Goal: Task Accomplishment & Management: Use online tool/utility

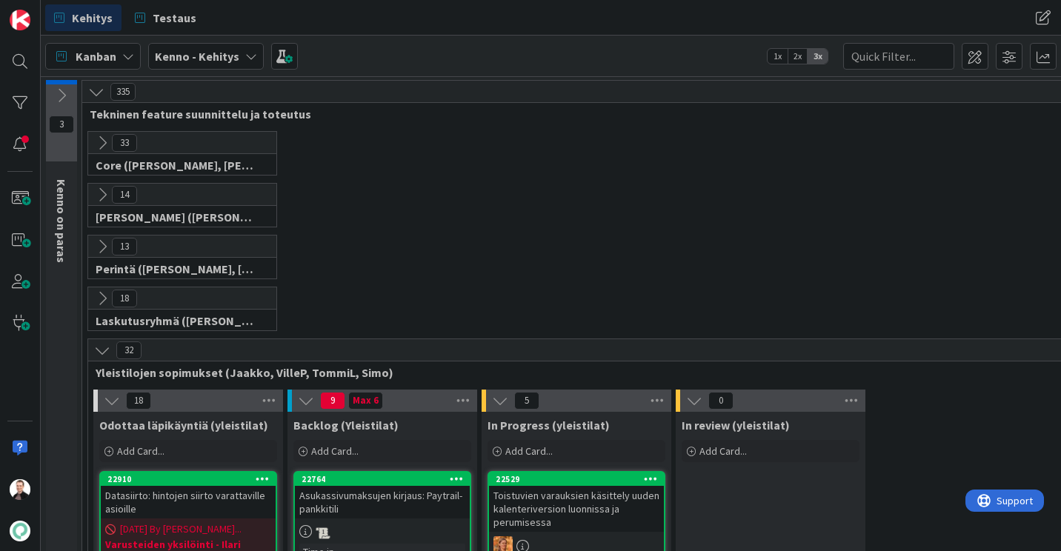
scroll to position [296, 0]
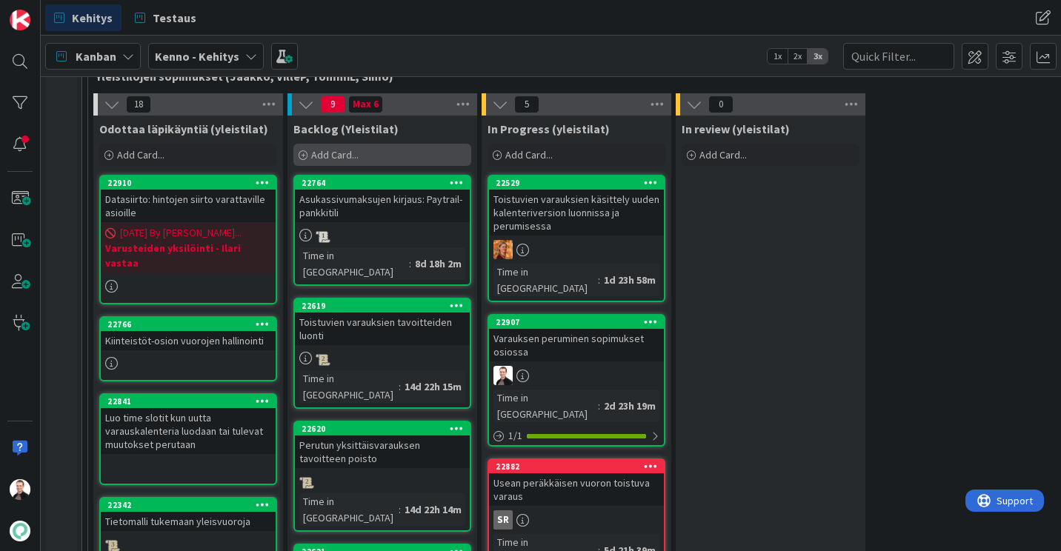
click at [361, 164] on div "Add Card..." at bounding box center [382, 155] width 178 height 22
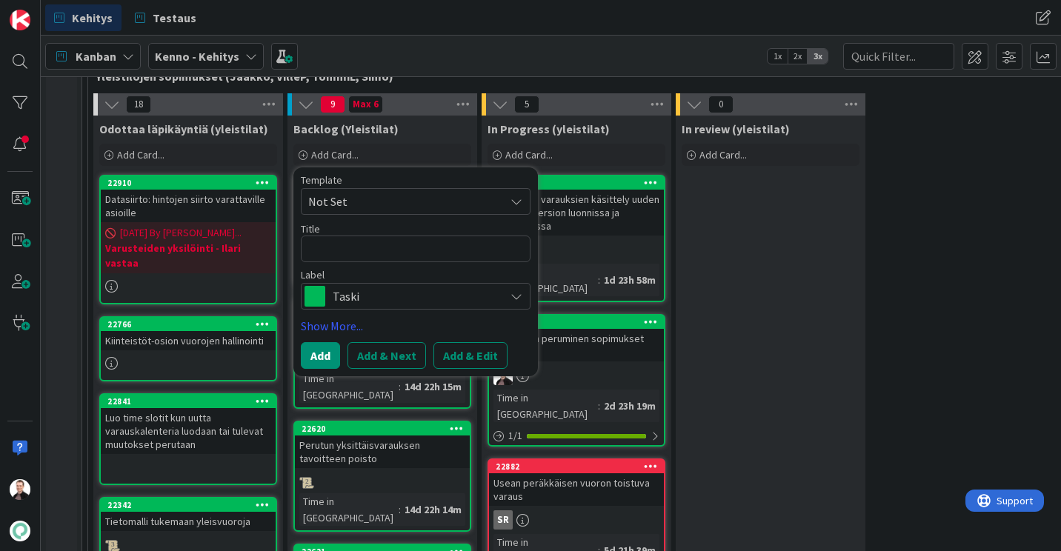
type textarea "x"
type textarea "V"
type textarea "x"
type textarea "Va"
type textarea "x"
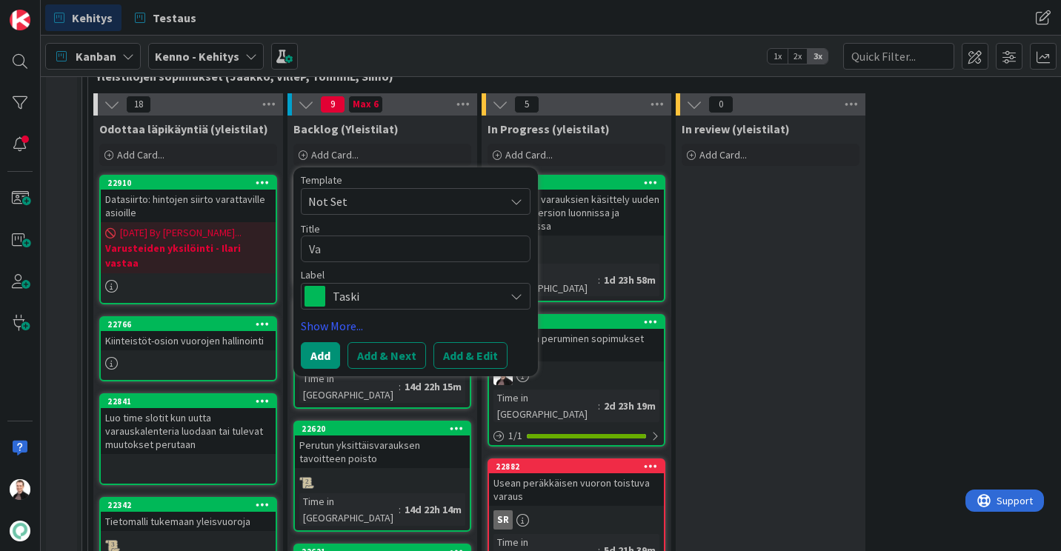
type textarea "Val"
type textarea "x"
type textarea "Vali"
type textarea "x"
type textarea "Valid"
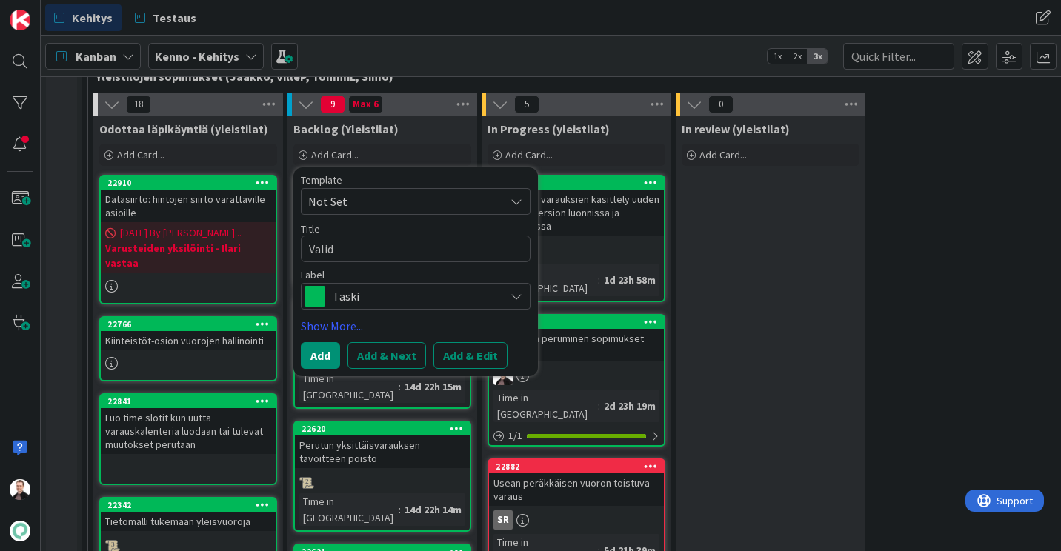
type textarea "x"
type textarea "Valido"
type textarea "x"
type textarea "Validoi"
type textarea "x"
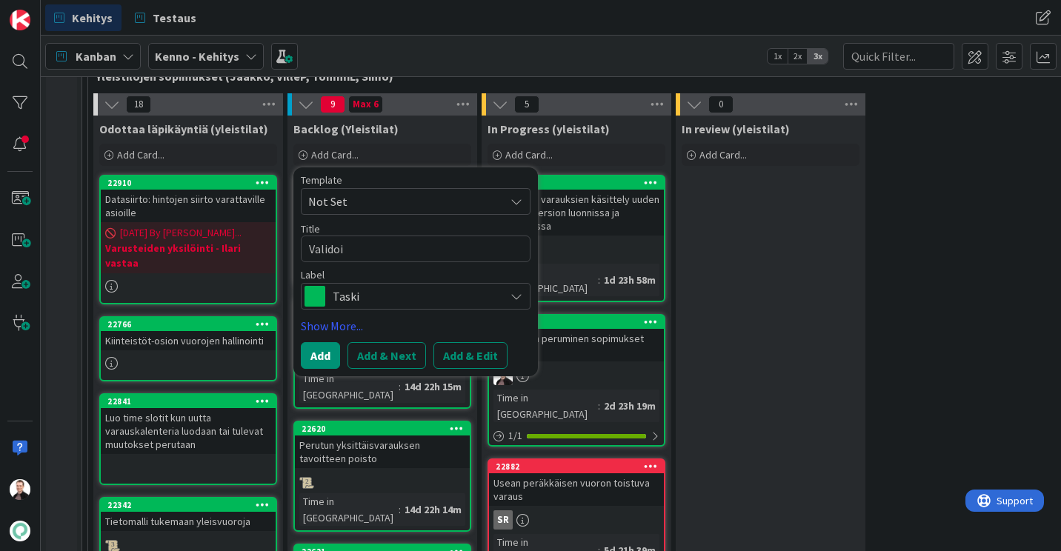
type textarea "Validoin"
type textarea "x"
type textarea "Validoint"
type textarea "x"
type textarea "Validointi"
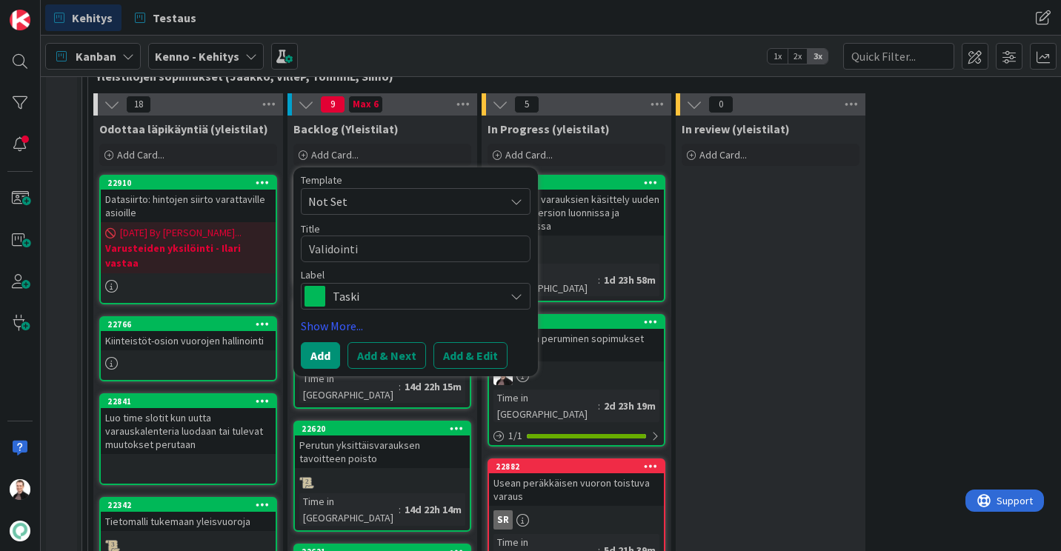
type textarea "x"
type textarea "Validointi"
type textarea "x"
type textarea "Validointi m"
type textarea "x"
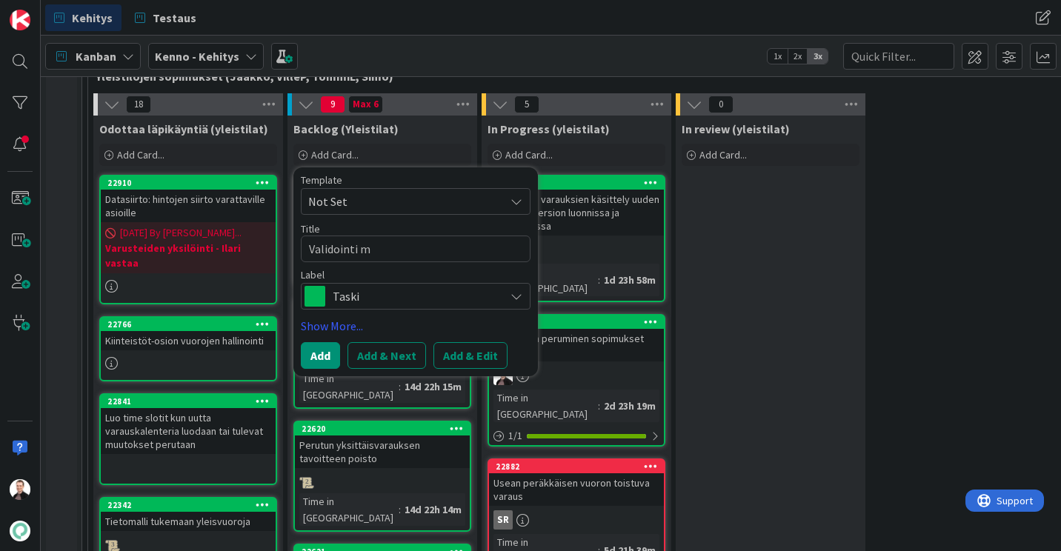
type textarea "Validointi me"
type textarea "x"
type textarea "Validointi men"
type textarea "x"
type textarea "Validointi menn"
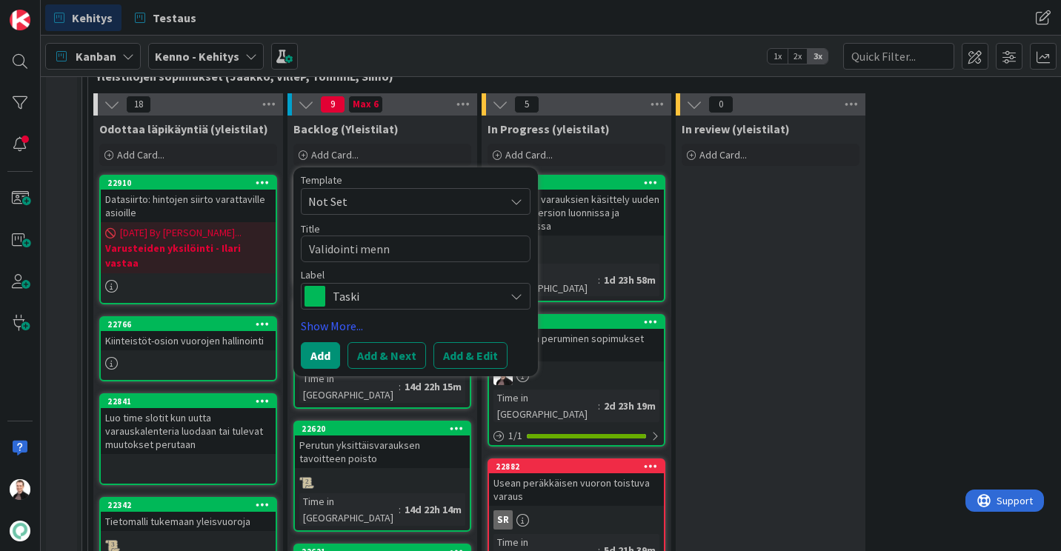
type textarea "x"
type textarea "Validointi menne"
type textarea "x"
type textarea "Validointi mennen"
type textarea "x"
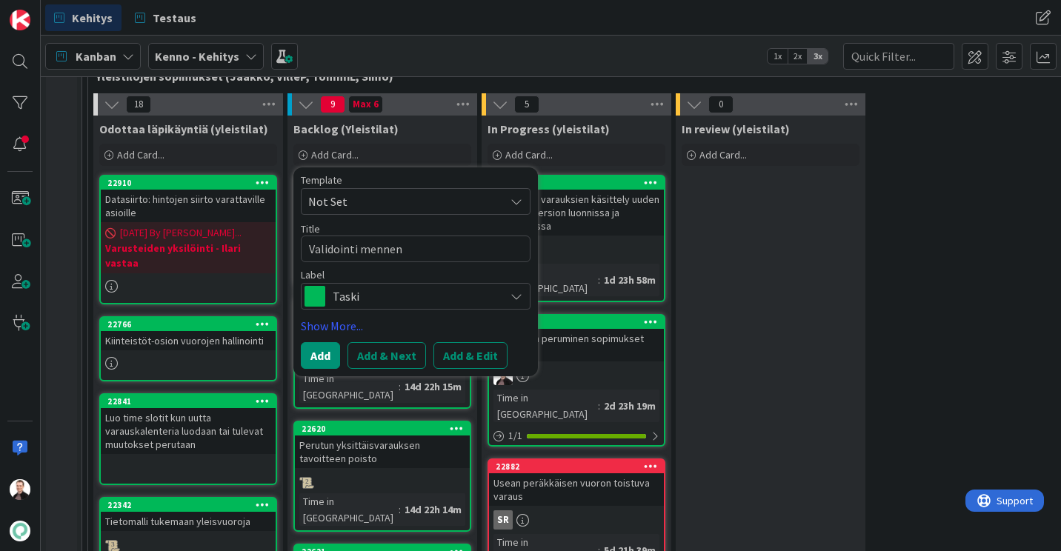
type textarea "Validointi mennen"
type textarea "x"
type textarea "Validointi mennen v"
type textarea "x"
type textarea "Validointi mennen vuo"
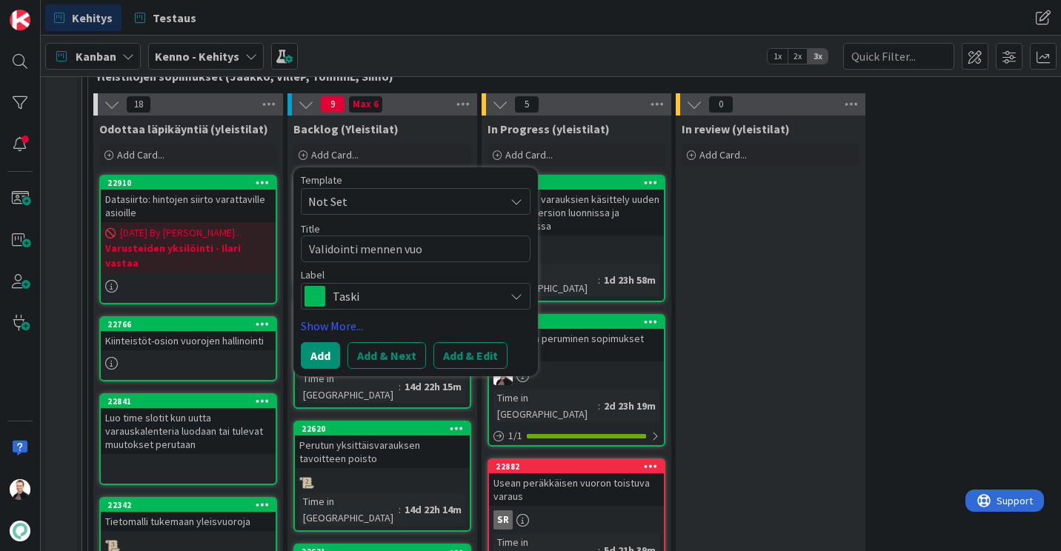
type textarea "x"
type textarea "Validointi mennen vuor"
type textarea "x"
type textarea "Validointi mennen vuoro"
type textarea "x"
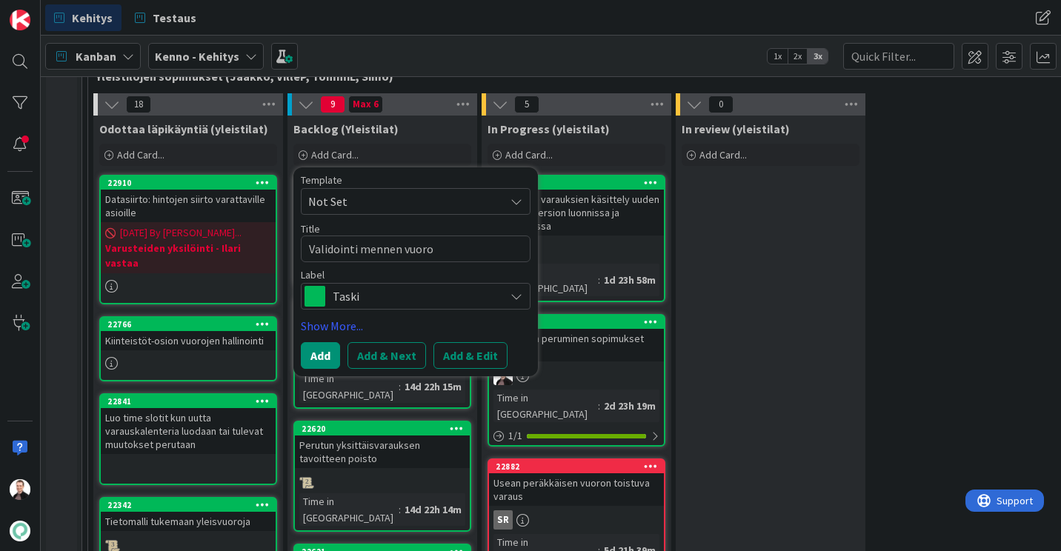
type textarea "Validointi mennen vuoron"
type textarea "x"
type textarea "Validointi mennen vuoron"
type textarea "x"
type textarea "Validointi mennen vuoron v"
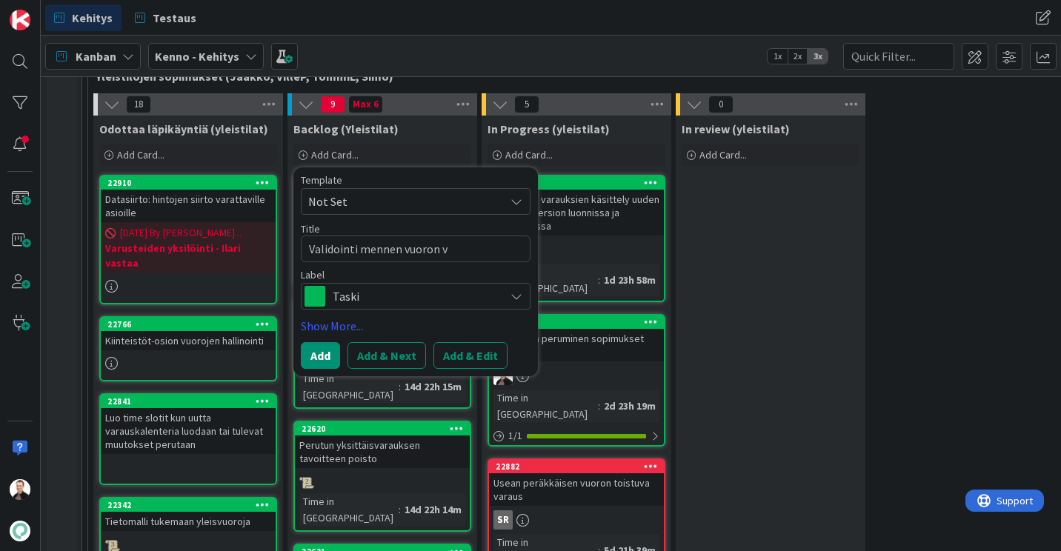
type textarea "x"
type textarea "Validointi mennen vuoron va"
type textarea "x"
type textarea "Validointi mennen vuoron var"
type textarea "x"
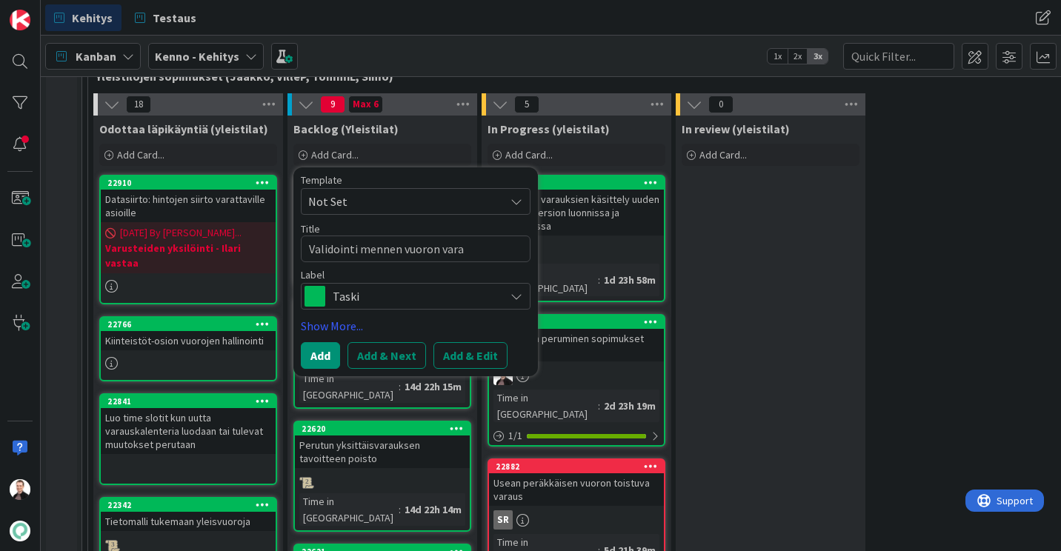
type textarea "Validointi mennen vuoron varau"
type textarea "x"
type textarea "Validointi mennen vuoron varauk"
type textarea "x"
type textarea "Validointi mennen vuoron varaukse"
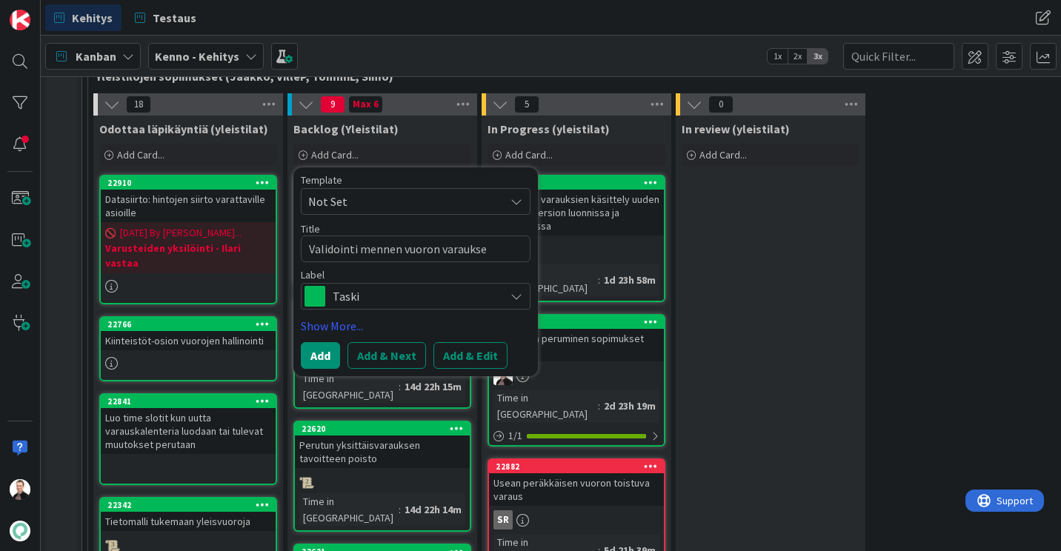
type textarea "x"
type textarea "Validointi mennen vuoron varauksel"
type textarea "x"
type textarea "Validointi mennen vuoron varauksell"
type textarea "x"
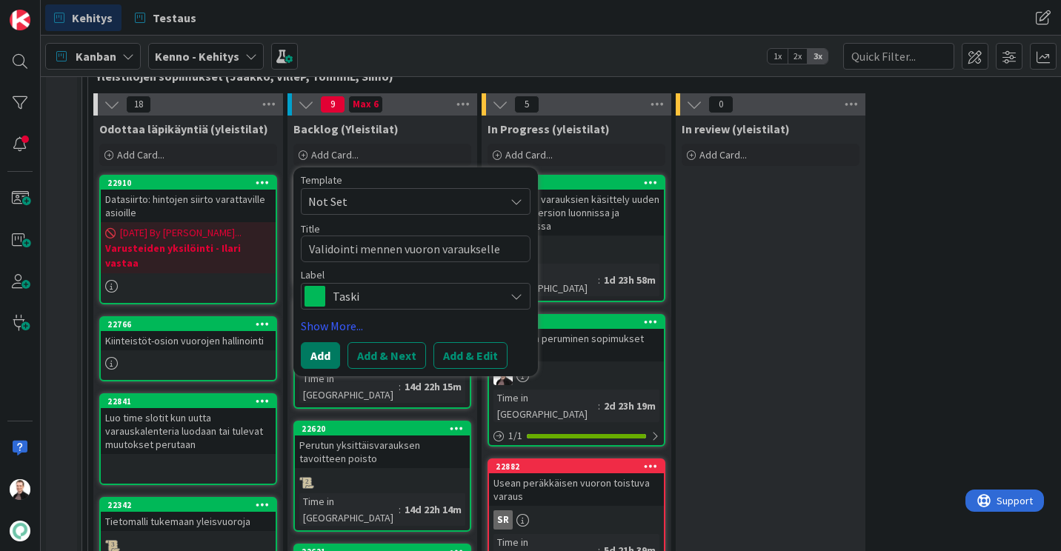
type textarea "Validointi mennen vuoron varaukselle"
click at [334, 351] on button "Add" at bounding box center [320, 355] width 39 height 27
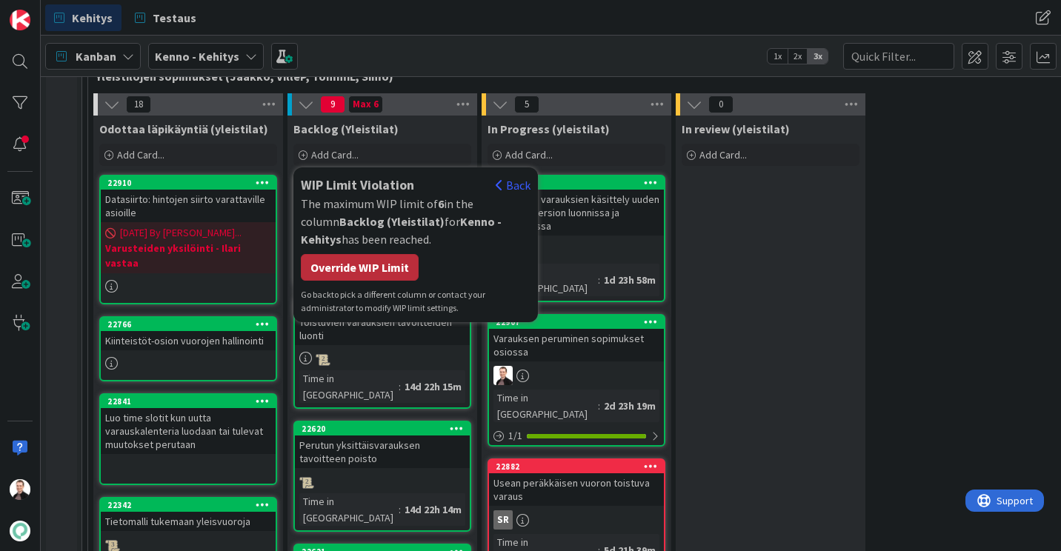
click at [390, 275] on div "Override WIP Limit" at bounding box center [360, 267] width 118 height 27
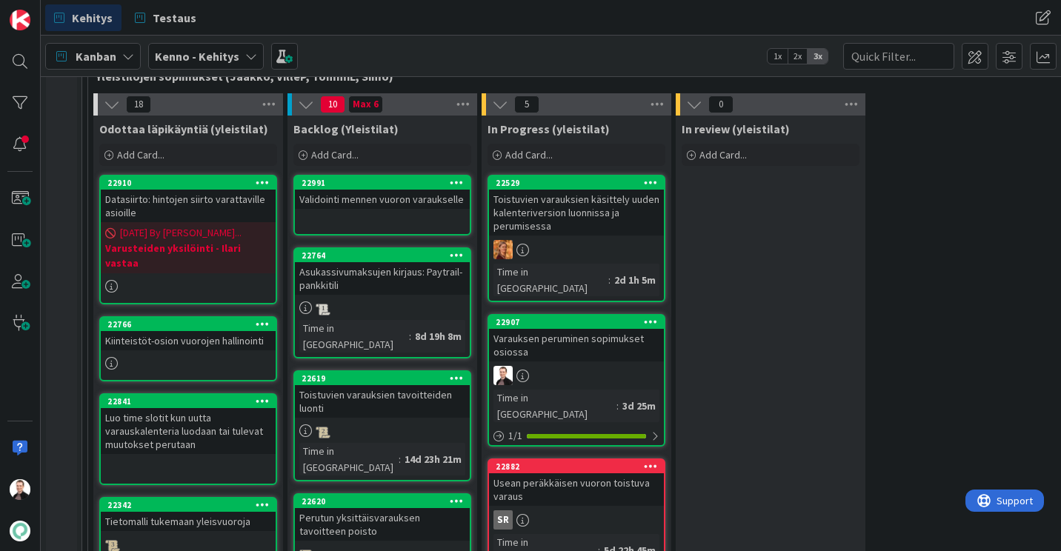
click at [397, 207] on div "Validointi mennen vuoron varaukselle" at bounding box center [382, 199] width 175 height 19
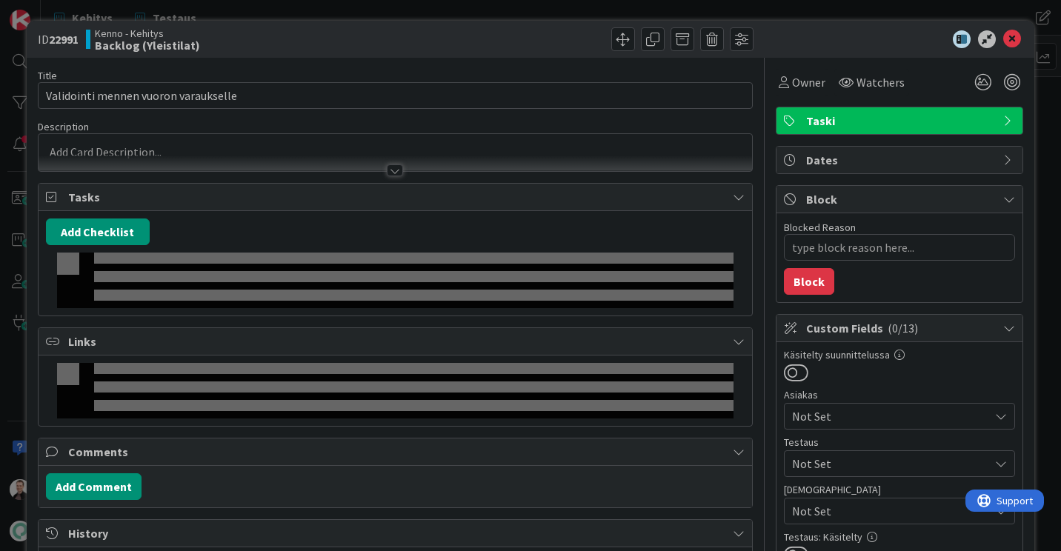
type textarea "x"
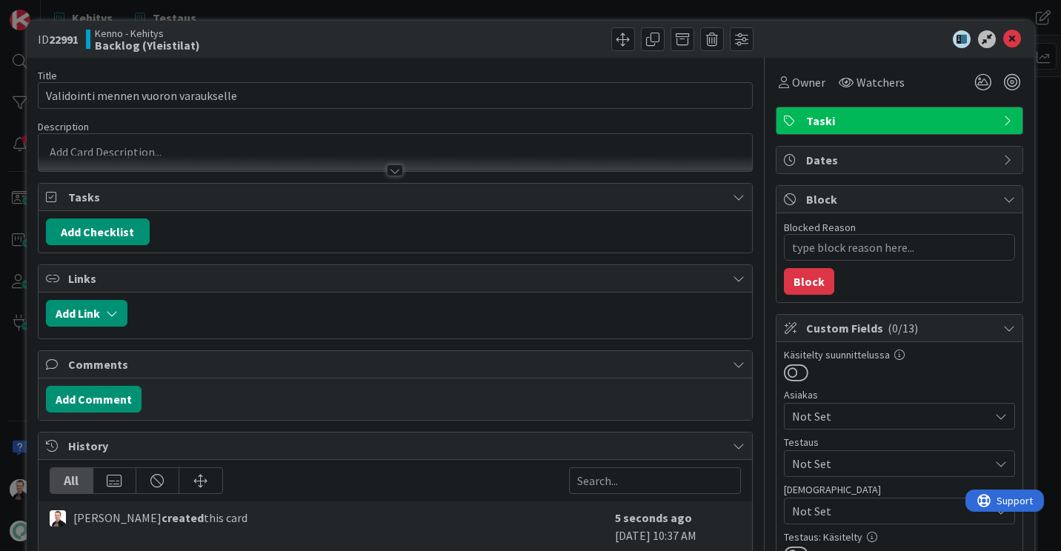
click at [389, 164] on div at bounding box center [396, 164] width 714 height 16
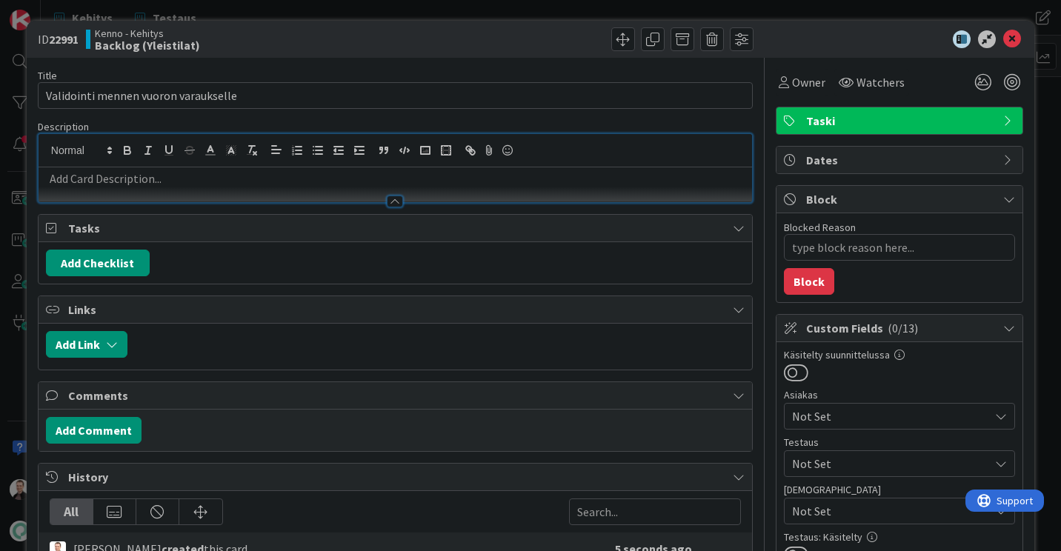
click at [185, 176] on p at bounding box center [395, 178] width 699 height 17
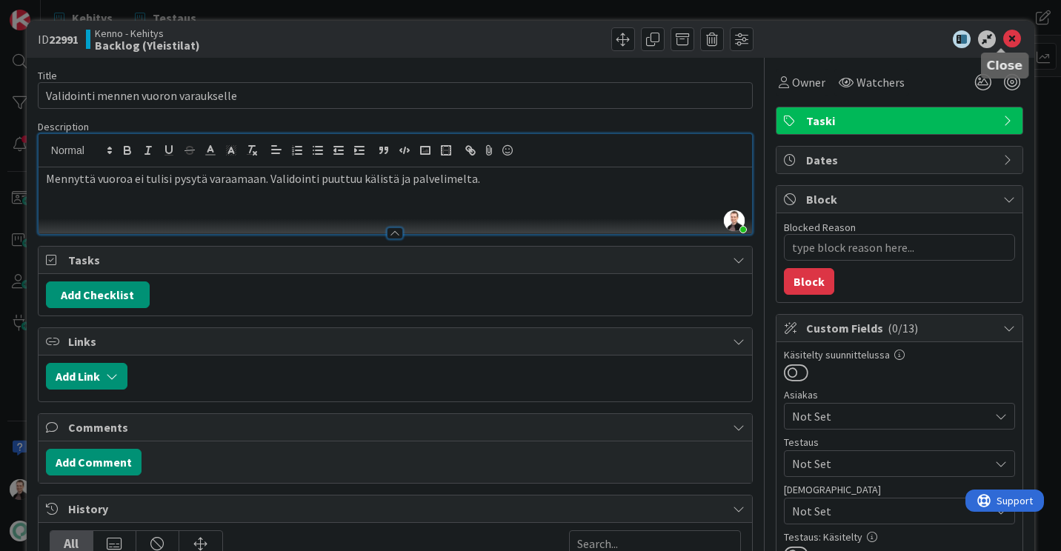
click at [1003, 36] on icon at bounding box center [1012, 39] width 18 height 18
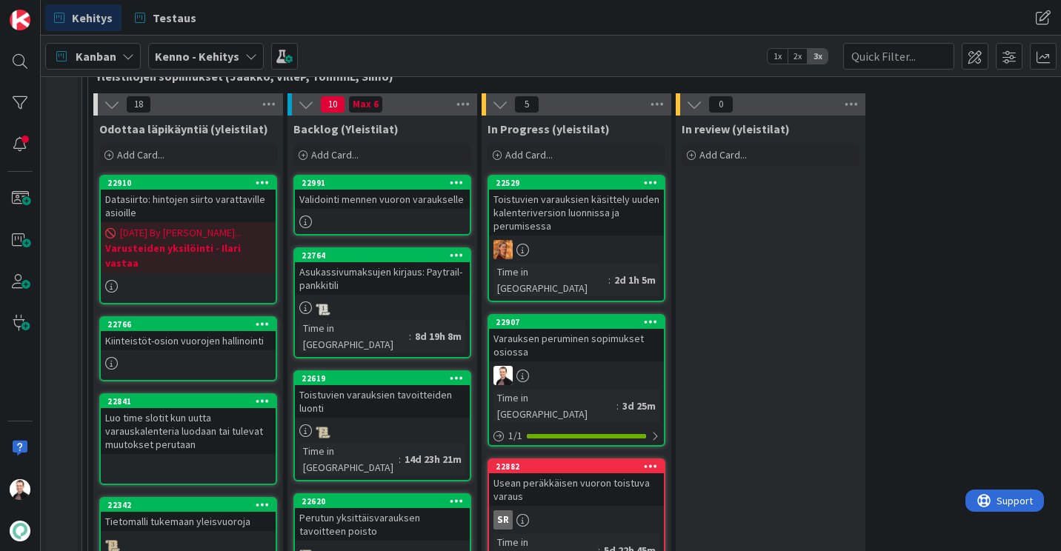
click at [402, 208] on div "Validointi mennen vuoron varaukselle" at bounding box center [382, 199] width 175 height 19
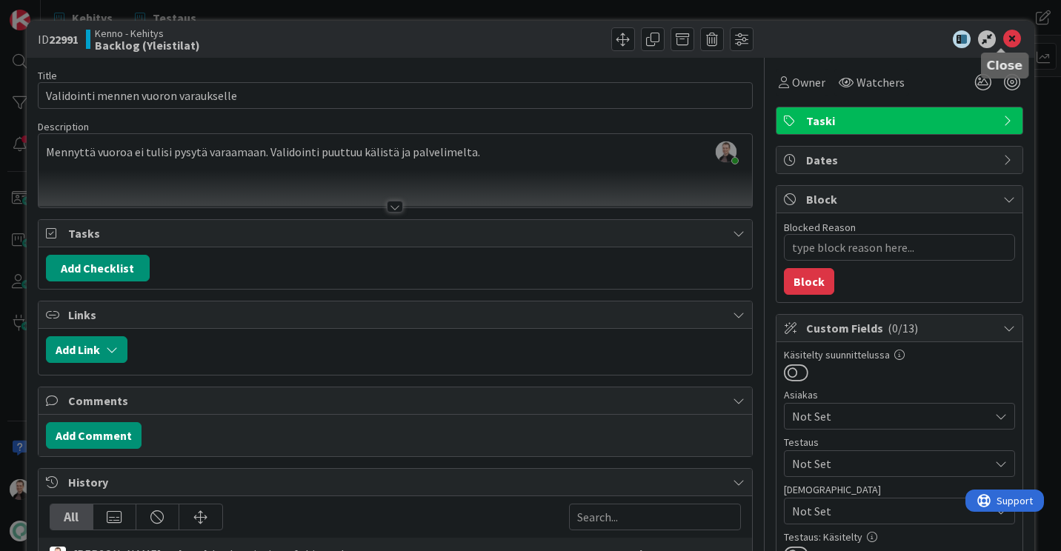
type textarea "x"
click at [1003, 37] on icon at bounding box center [1012, 39] width 18 height 18
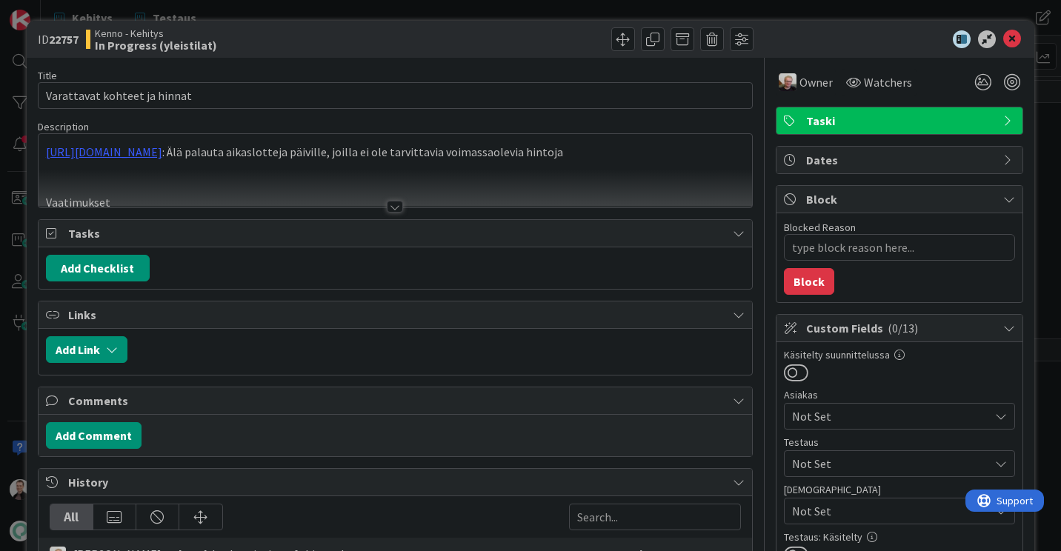
click at [396, 211] on div at bounding box center [395, 207] width 16 height 12
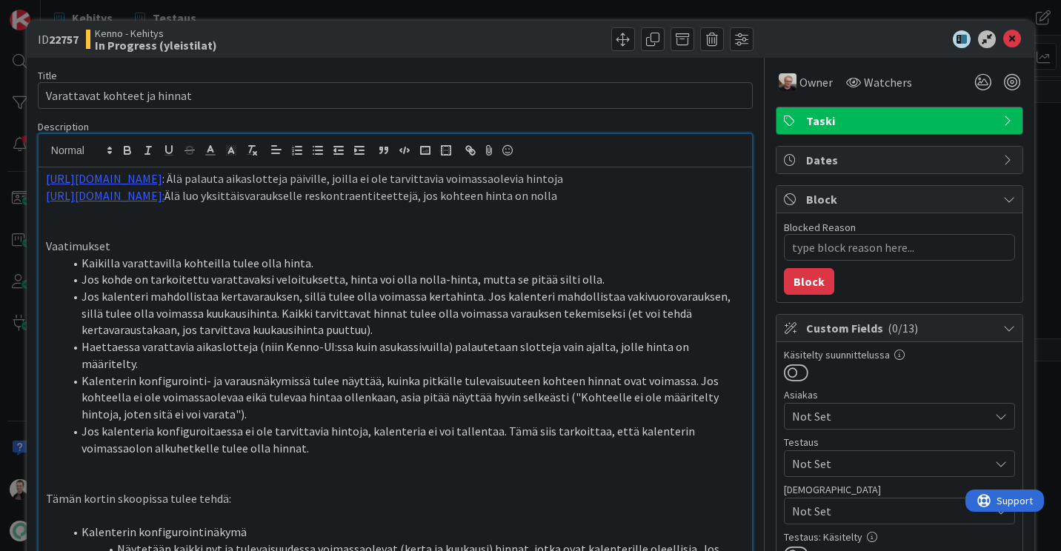
type textarea "x"
